Goal: Information Seeking & Learning: Check status

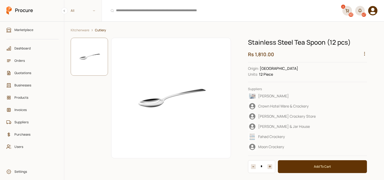
click at [364, 53] on icon "button" at bounding box center [365, 53] width 5 height 5
click at [351, 83] on div "View Sales" at bounding box center [352, 86] width 28 height 8
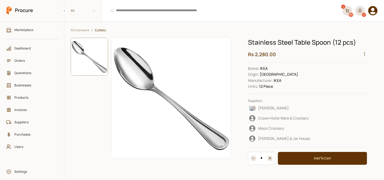
click at [364, 55] on icon "button" at bounding box center [365, 53] width 5 height 5
click at [349, 82] on div "View Sales" at bounding box center [352, 86] width 28 height 8
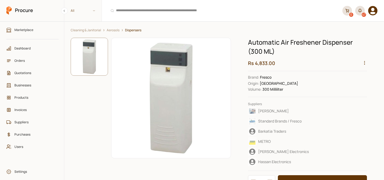
click at [366, 64] on icon "button" at bounding box center [365, 62] width 5 height 5
click at [353, 91] on div "View Sales" at bounding box center [352, 95] width 28 height 8
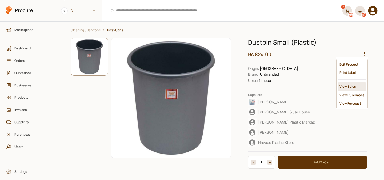
click at [351, 83] on div "View Sales" at bounding box center [352, 86] width 28 height 8
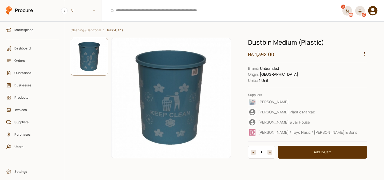
click at [365, 53] on icon "button" at bounding box center [365, 53] width 5 height 5
click at [353, 82] on div "View Sales" at bounding box center [352, 86] width 28 height 8
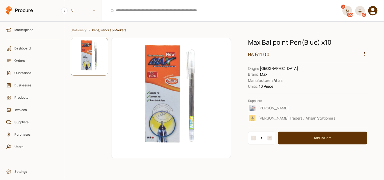
click at [365, 52] on circle "button" at bounding box center [365, 52] width 1 height 1
click at [352, 82] on div "View Sales" at bounding box center [352, 86] width 28 height 8
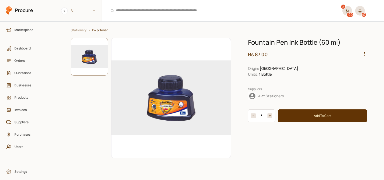
click at [365, 53] on icon "button" at bounding box center [365, 53] width 5 height 5
click at [352, 82] on div "View Sales" at bounding box center [352, 86] width 28 height 8
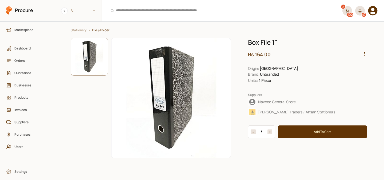
click at [366, 54] on icon "button" at bounding box center [365, 53] width 5 height 5
click at [344, 84] on div "View Sales" at bounding box center [352, 86] width 28 height 8
click at [364, 53] on icon "button" at bounding box center [365, 53] width 5 height 5
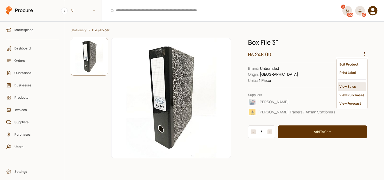
click at [356, 84] on div "View Sales" at bounding box center [352, 86] width 28 height 8
